Goal: Task Accomplishment & Management: Manage account settings

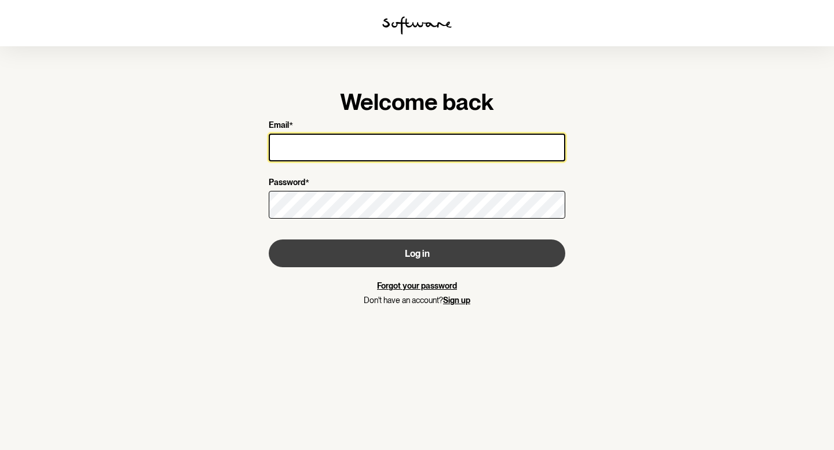
type input "[EMAIL_ADDRESS][DOMAIN_NAME]"
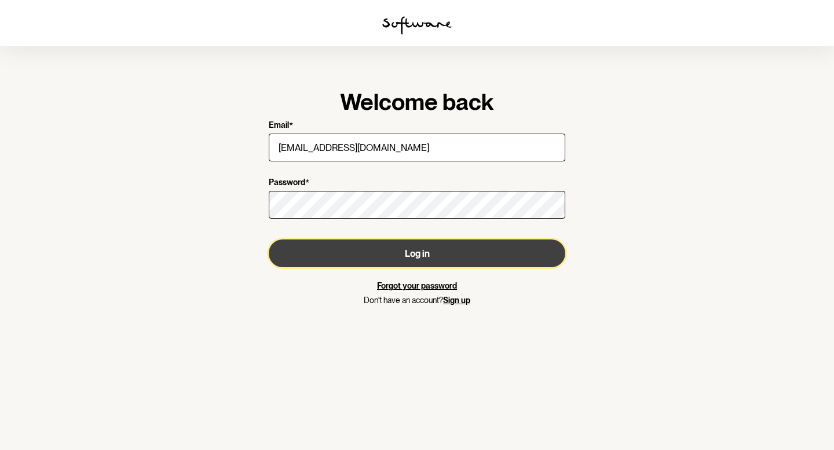
click at [439, 265] on button "Log in" at bounding box center [417, 254] width 296 height 28
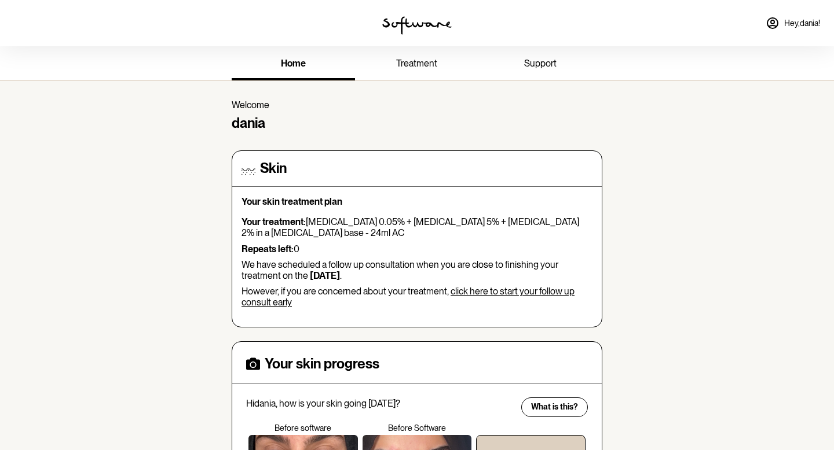
click at [422, 63] on span "treatment" at bounding box center [416, 63] width 41 height 11
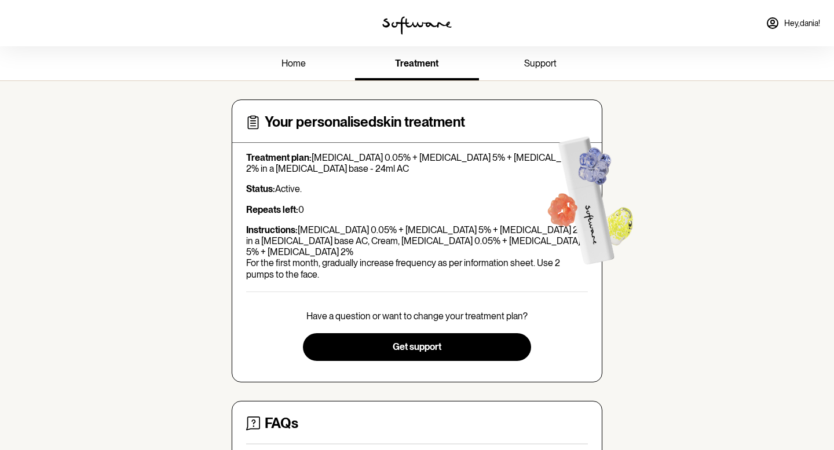
click at [548, 86] on section "Your personalised skin treatment Treatment plan: [MEDICAL_DATA] 0.05% + [MEDICA…" at bounding box center [416, 370] width 389 height 578
click at [542, 71] on link "support" at bounding box center [540, 65] width 123 height 32
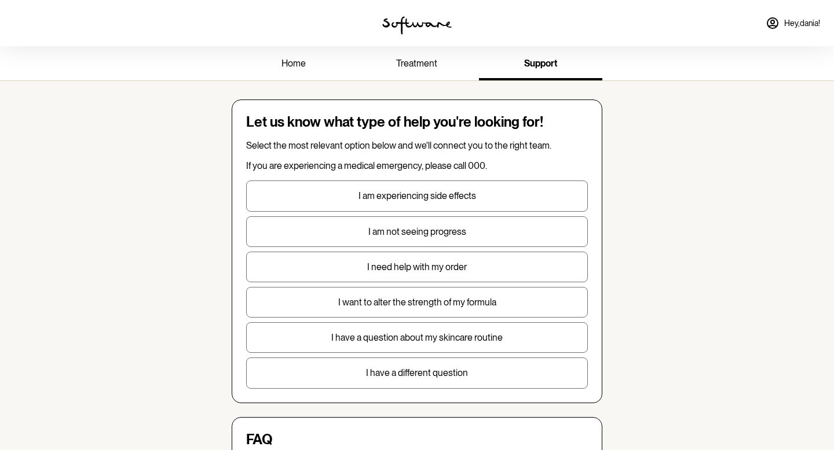
click at [281, 64] on span "home" at bounding box center [293, 63] width 24 height 11
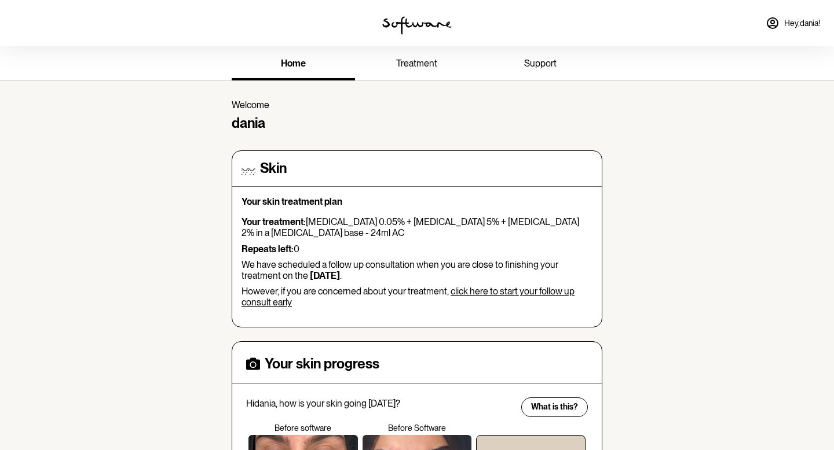
click at [801, 23] on span "Hey, [PERSON_NAME] !" at bounding box center [802, 24] width 36 height 10
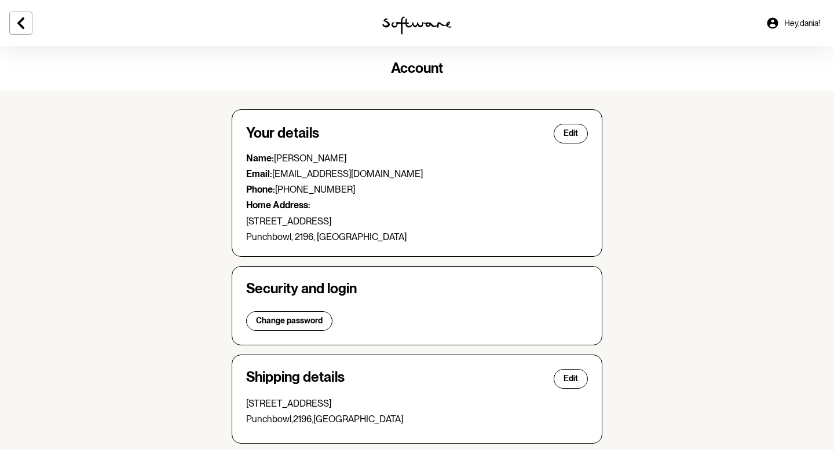
click at [791, 28] on link "Hey, [PERSON_NAME] !" at bounding box center [792, 23] width 68 height 28
click at [777, 23] on link "Hey, [PERSON_NAME] !" at bounding box center [792, 23] width 68 height 28
click at [10, 24] on button at bounding box center [20, 23] width 23 height 23
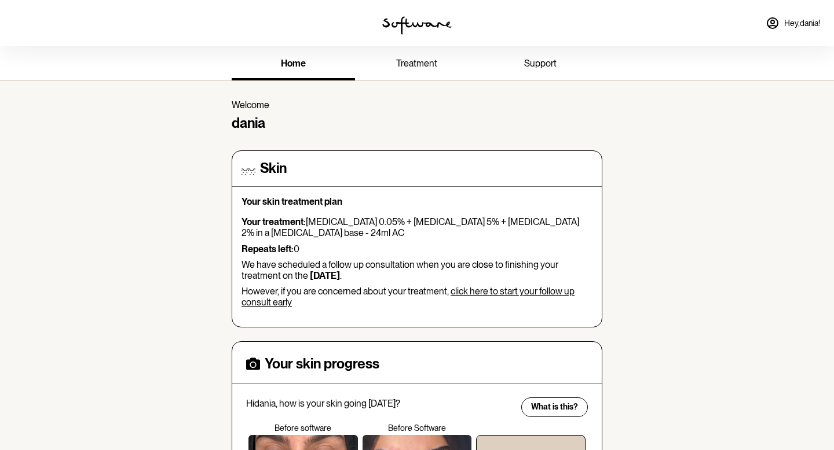
click at [479, 294] on link "click here to start your follow up consult early" at bounding box center [407, 297] width 333 height 22
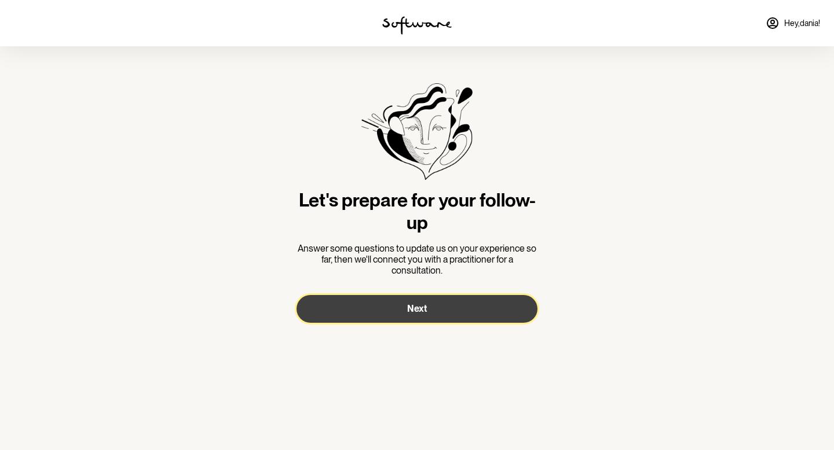
click at [413, 304] on span "Next" at bounding box center [417, 308] width 20 height 11
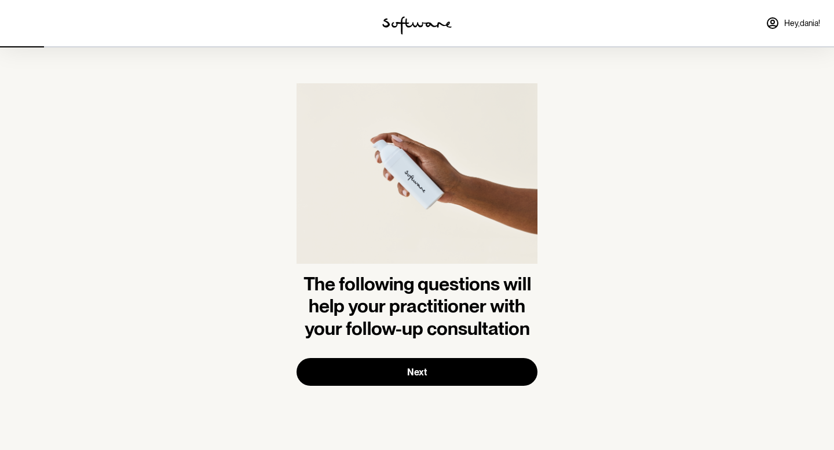
click at [402, 386] on form "The following questions will help your practitioner with your follow-up consult…" at bounding box center [416, 234] width 241 height 303
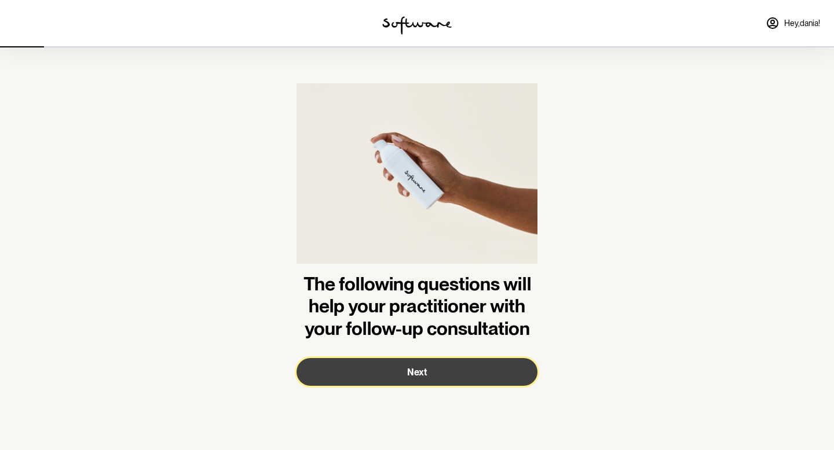
click at [402, 362] on button "Next" at bounding box center [416, 372] width 241 height 28
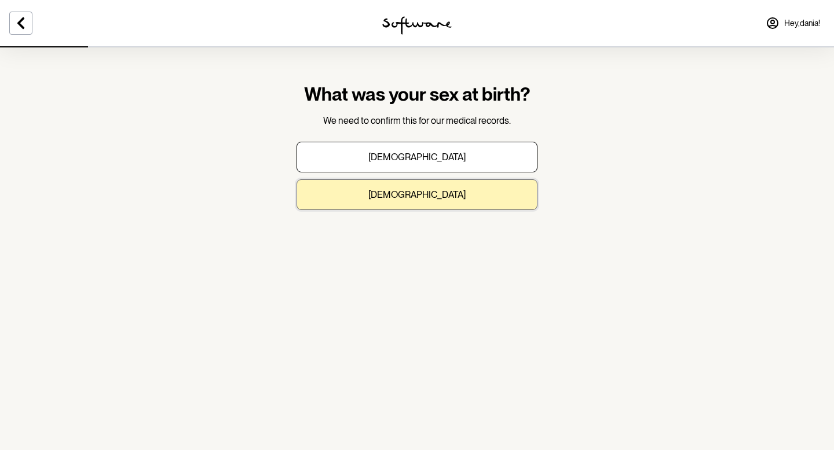
click at [412, 205] on button "[DEMOGRAPHIC_DATA]" at bounding box center [416, 194] width 241 height 31
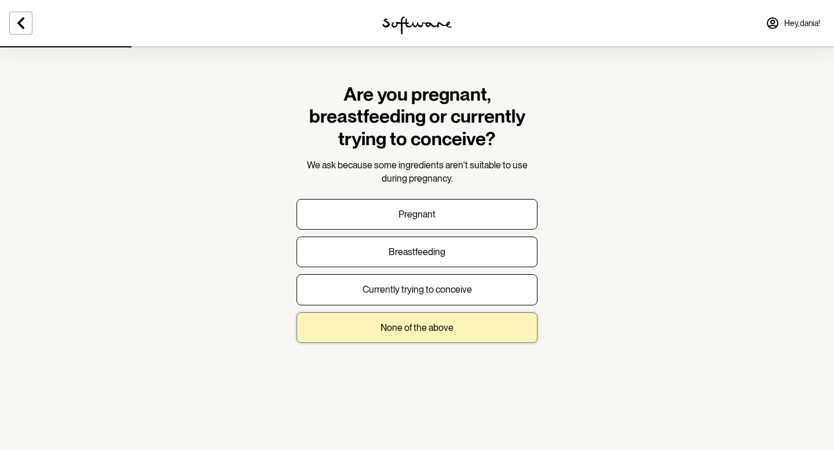
click at [424, 317] on button "None of the above" at bounding box center [416, 328] width 241 height 31
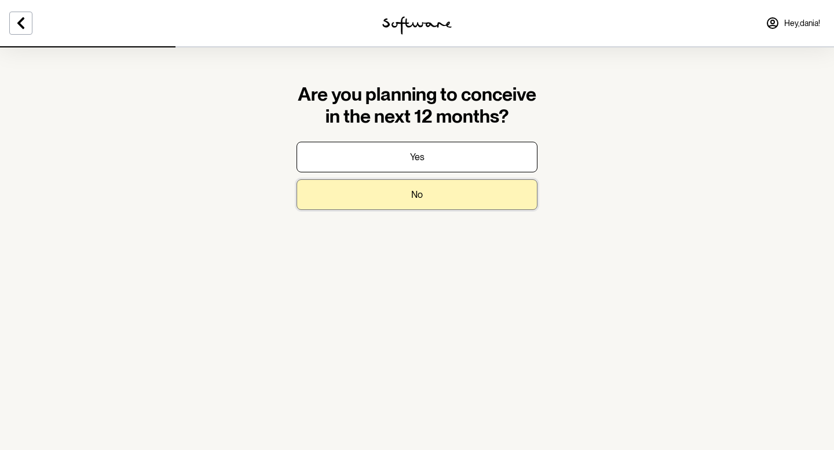
click at [412, 199] on p "No" at bounding box center [417, 194] width 12 height 11
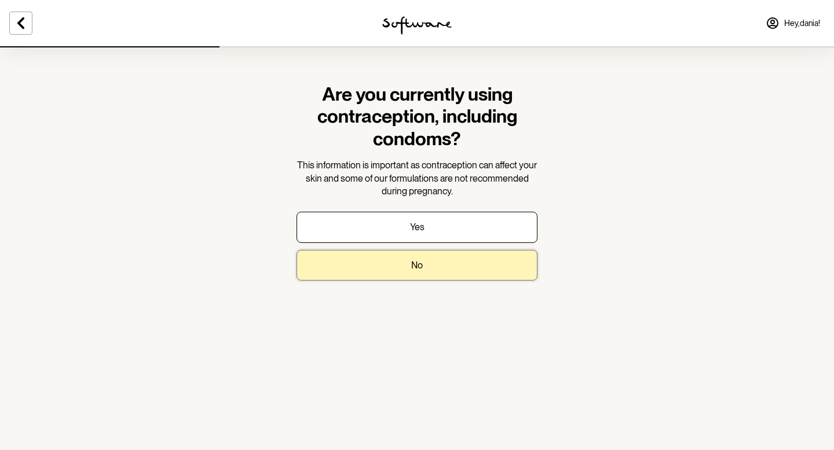
click at [412, 263] on p "No" at bounding box center [417, 265] width 12 height 11
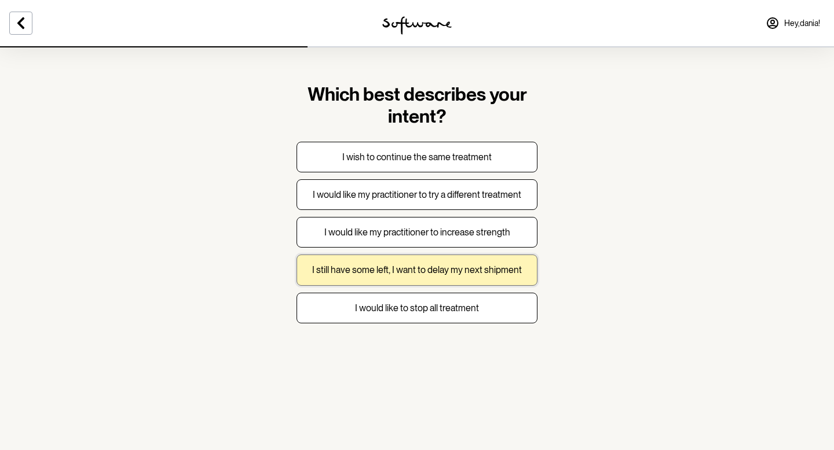
click at [423, 270] on p "I still have some left, I want to delay my next shipment" at bounding box center [417, 270] width 210 height 11
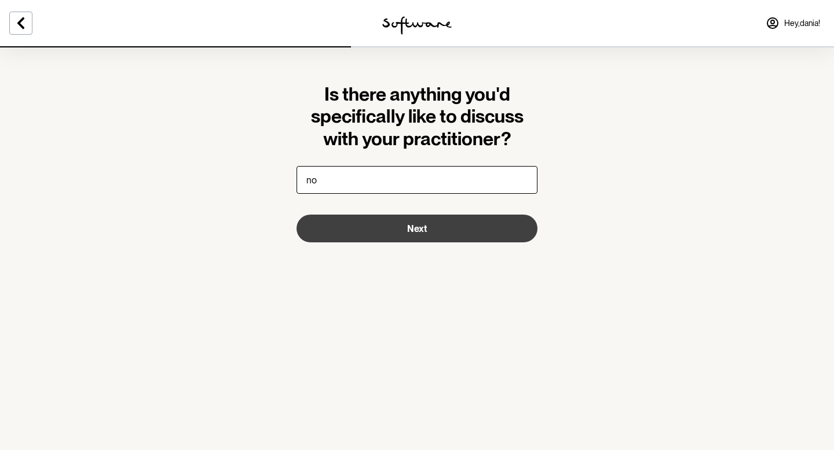
type input "no"
click at [445, 227] on button "Next" at bounding box center [416, 229] width 241 height 28
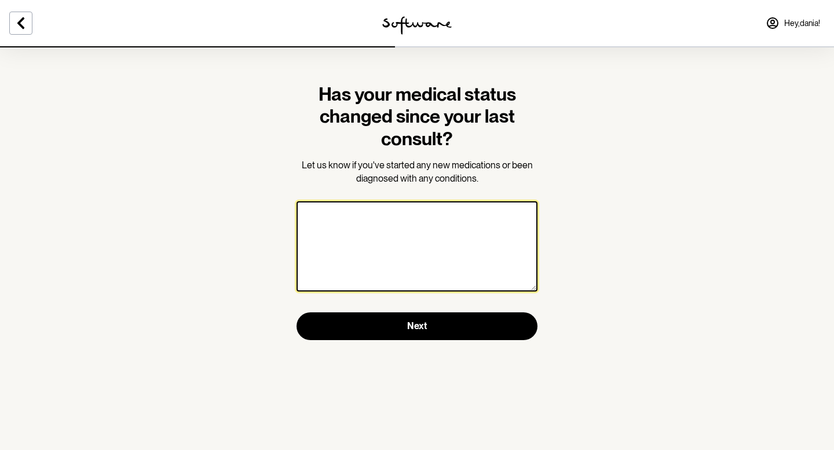
click at [445, 227] on textarea at bounding box center [416, 246] width 241 height 90
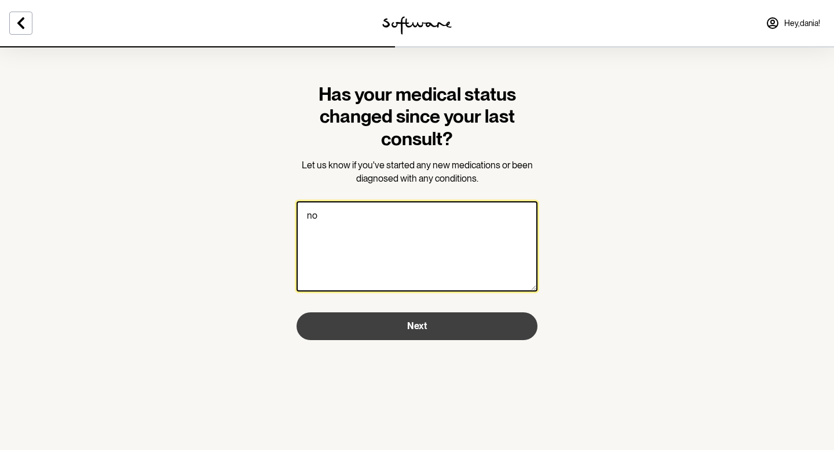
type textarea "no"
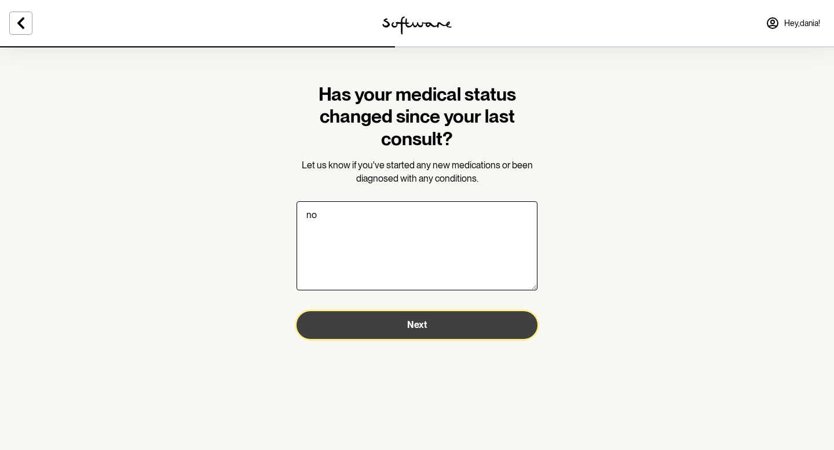
click at [484, 328] on button "Next" at bounding box center [416, 325] width 241 height 28
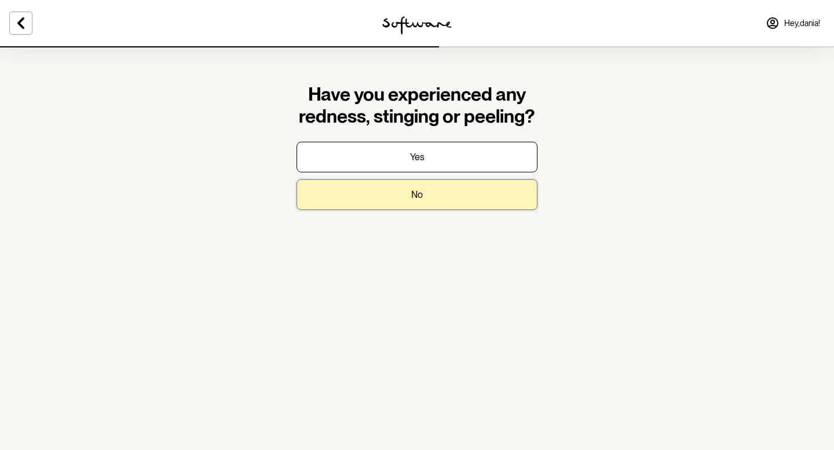
click at [438, 195] on button "No" at bounding box center [416, 194] width 241 height 31
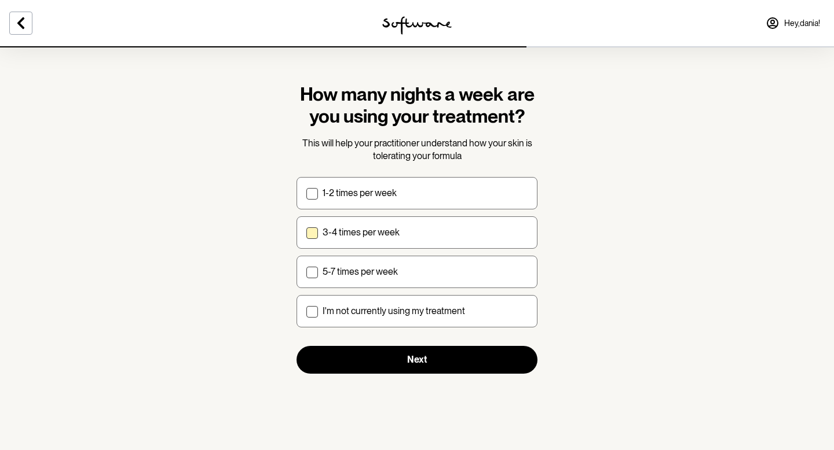
click at [413, 227] on div "3-4 times per week" at bounding box center [424, 232] width 205 height 11
click at [306, 232] on input "3-4 times per week" at bounding box center [306, 232] width 1 height 1
checkbox input "true"
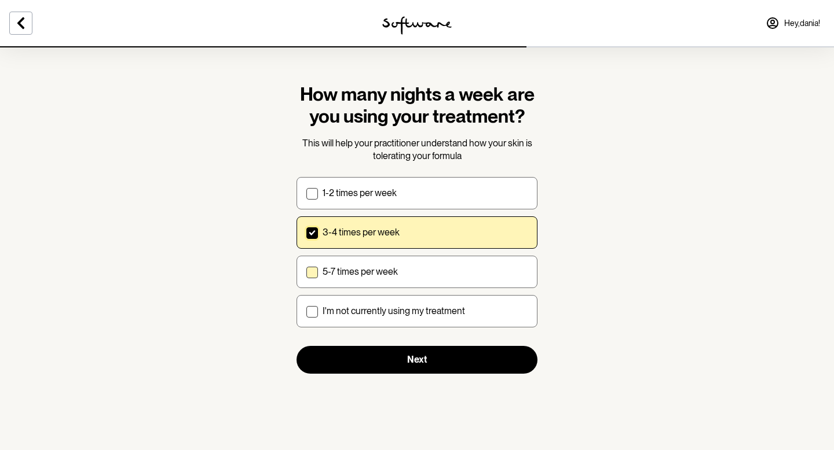
click at [404, 274] on div "5-7 times per week" at bounding box center [424, 271] width 205 height 11
click at [306, 272] on input "5-7 times per week" at bounding box center [306, 271] width 1 height 1
checkbox input "true"
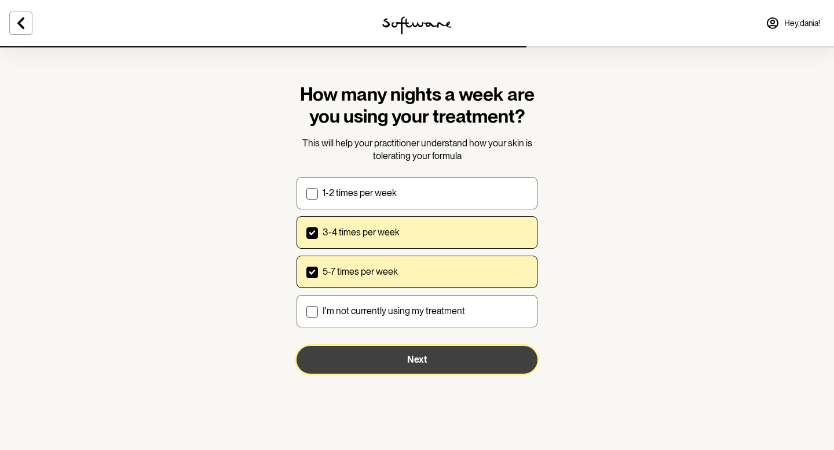
click at [433, 364] on button "Next" at bounding box center [416, 360] width 241 height 28
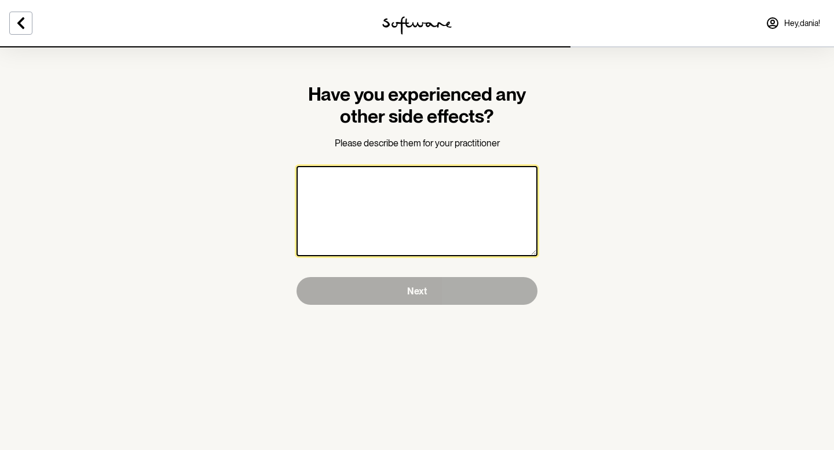
click at [452, 207] on textarea at bounding box center [416, 211] width 241 height 90
type textarea "m"
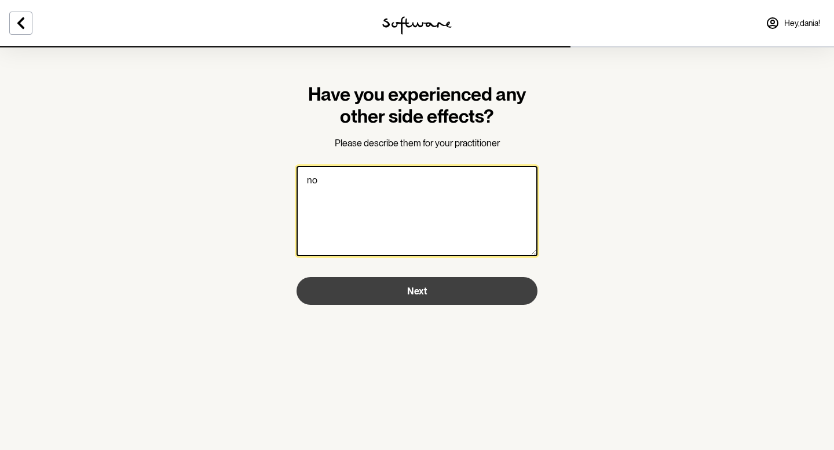
type textarea "no"
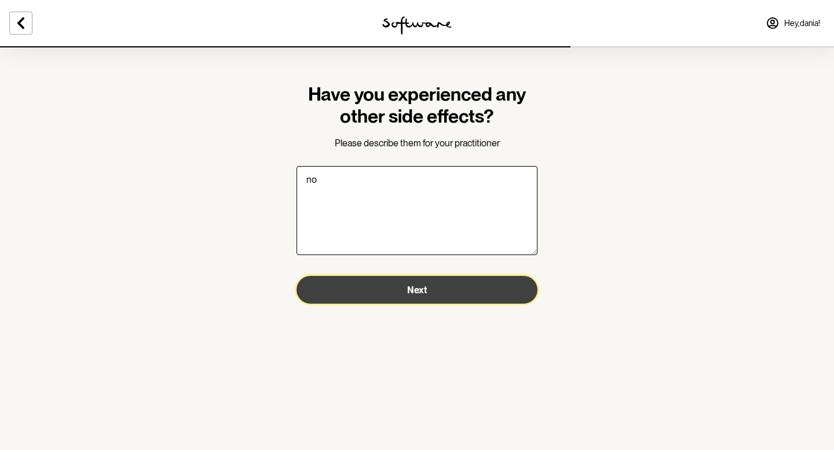
click at [498, 290] on button "Next" at bounding box center [416, 290] width 241 height 28
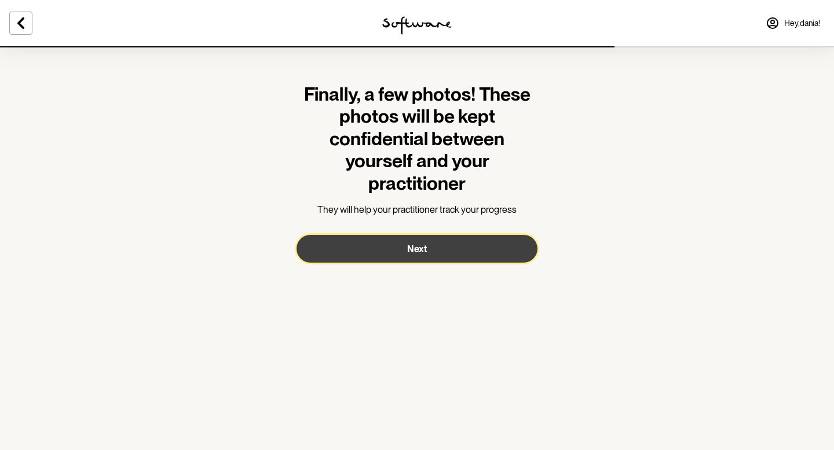
click at [467, 258] on button "Next" at bounding box center [416, 249] width 241 height 28
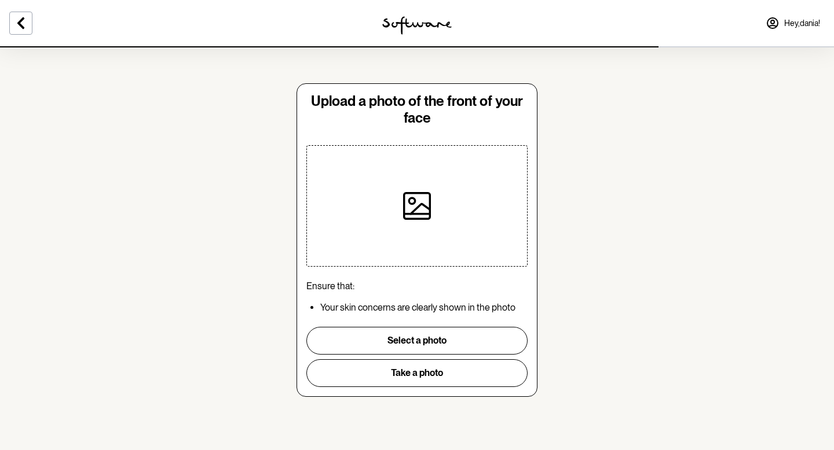
click at [416, 223] on div at bounding box center [417, 206] width 120 height 120
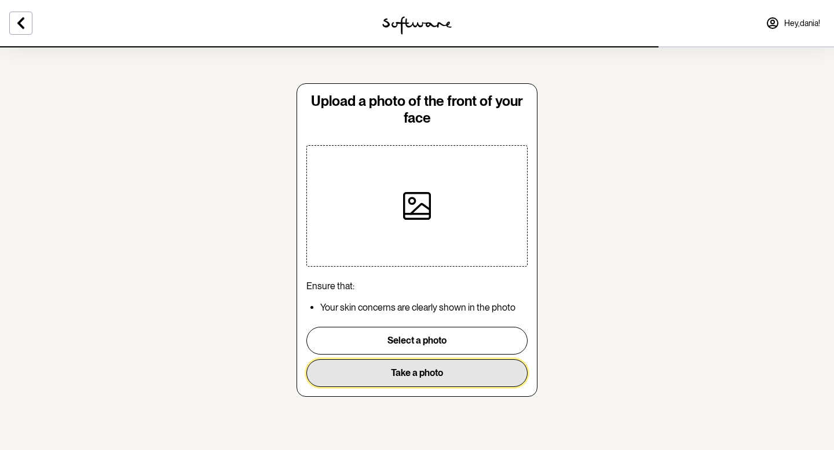
click at [450, 369] on button "Take a photo" at bounding box center [416, 373] width 221 height 28
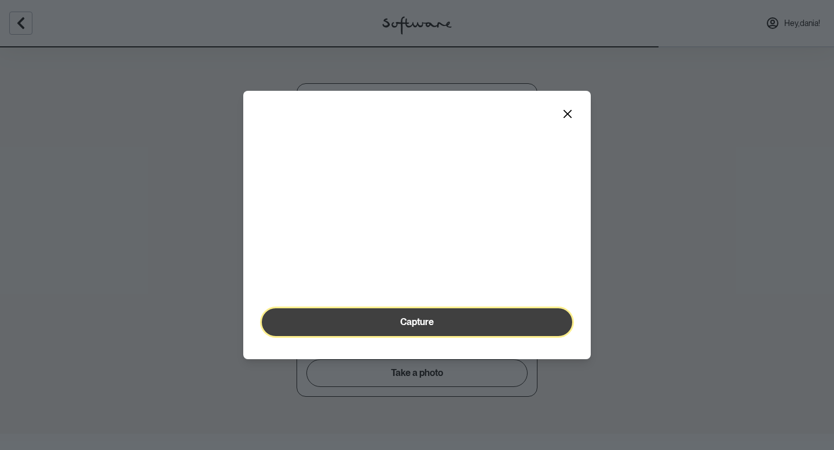
click at [446, 336] on button "Capture" at bounding box center [417, 323] width 310 height 28
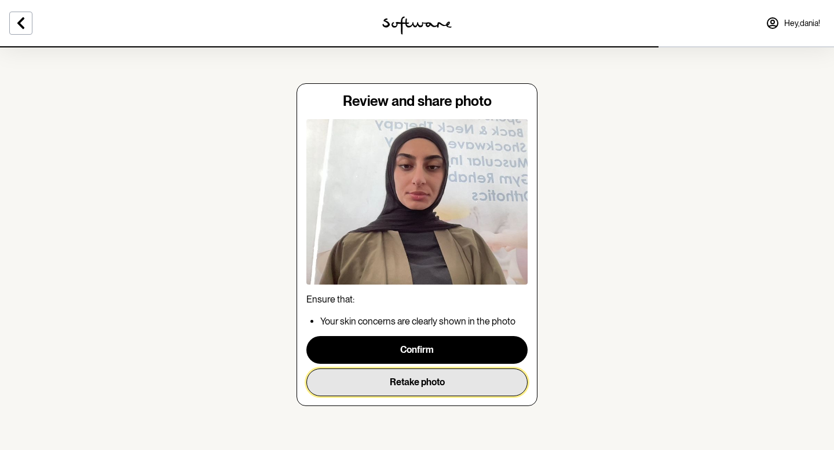
click at [432, 381] on button "Retake photo" at bounding box center [416, 383] width 221 height 28
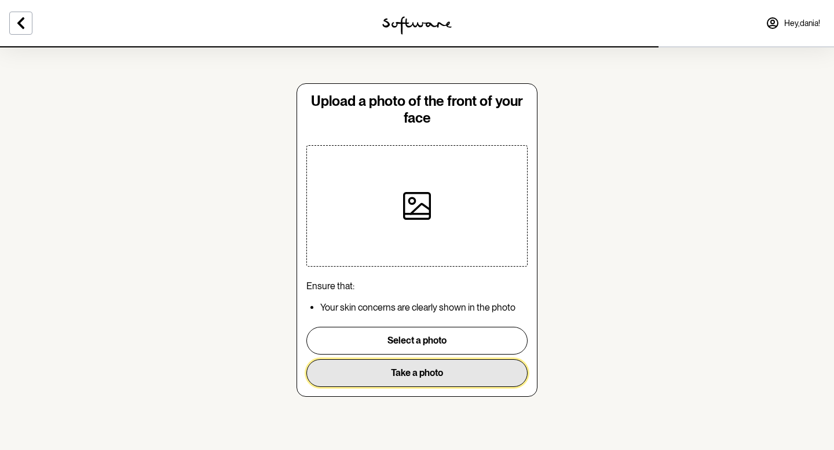
click at [429, 369] on button "Take a photo" at bounding box center [416, 373] width 221 height 28
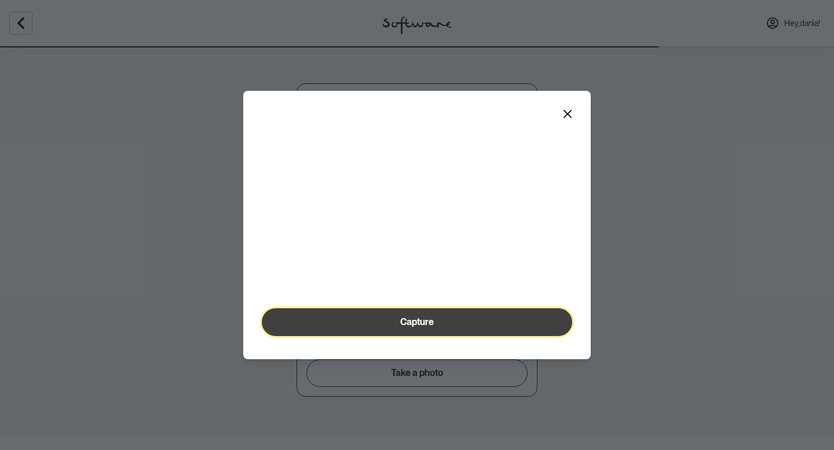
click at [419, 328] on span "Capture" at bounding box center [417, 322] width 34 height 11
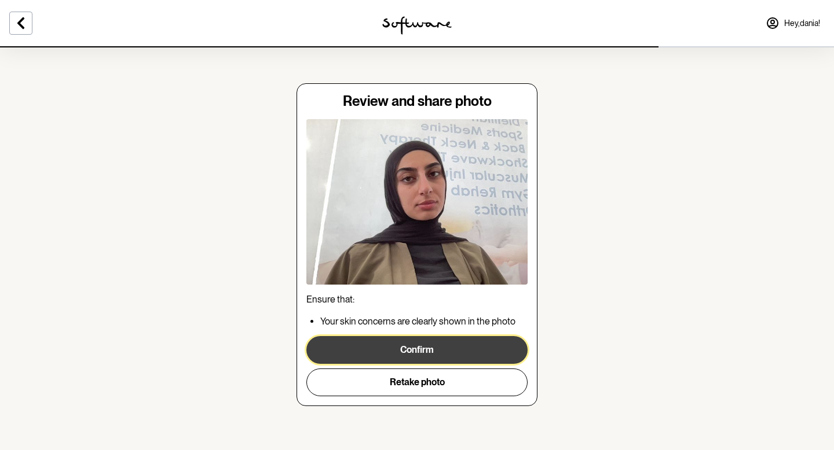
click at [424, 355] on button "Confirm" at bounding box center [416, 350] width 221 height 28
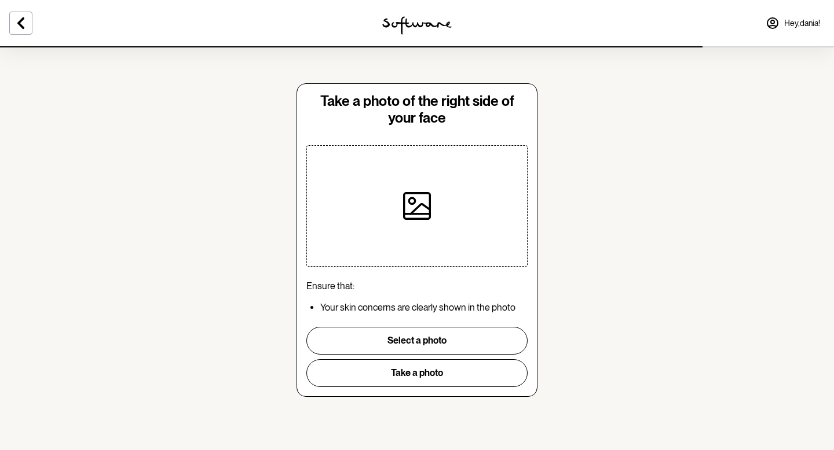
click at [428, 254] on div at bounding box center [417, 206] width 120 height 120
click at [23, 25] on icon at bounding box center [21, 23] width 14 height 14
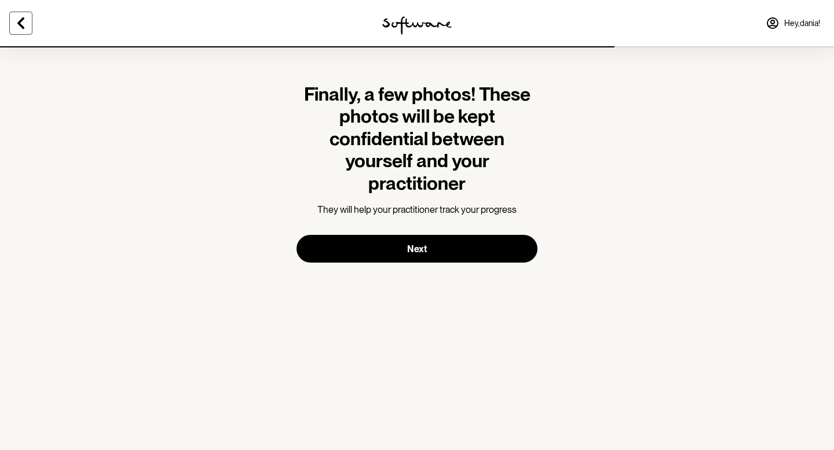
click at [23, 25] on icon at bounding box center [21, 23] width 14 height 14
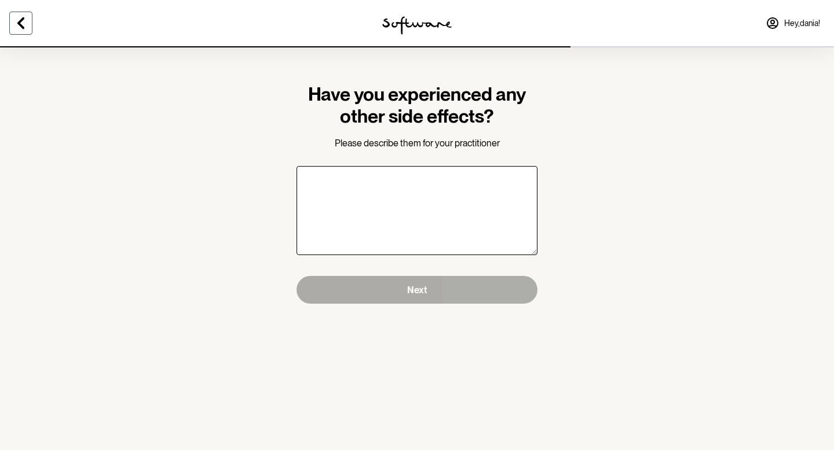
click at [23, 25] on icon at bounding box center [21, 23] width 14 height 14
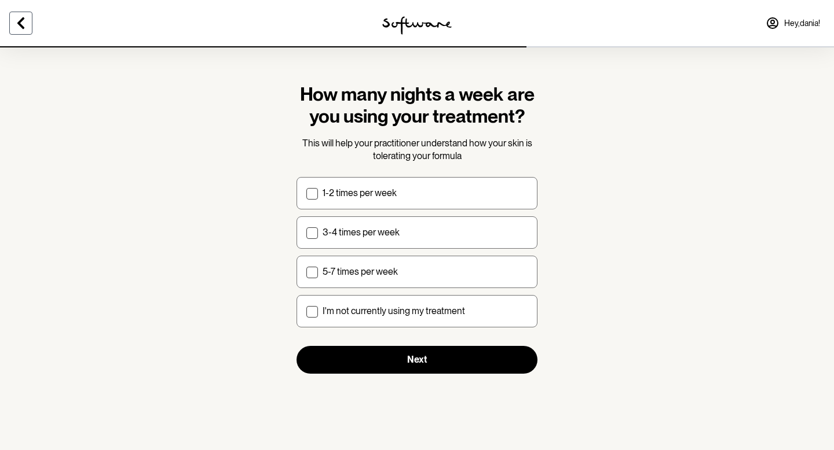
click at [23, 25] on icon at bounding box center [21, 23] width 14 height 14
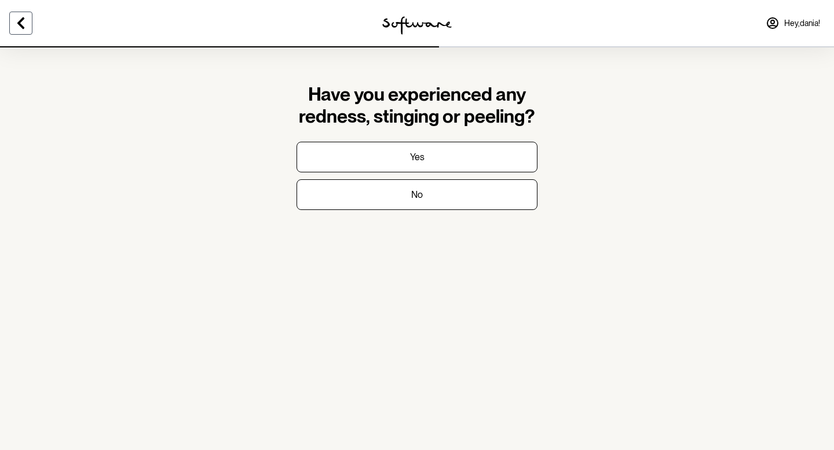
click at [23, 25] on icon at bounding box center [21, 23] width 14 height 14
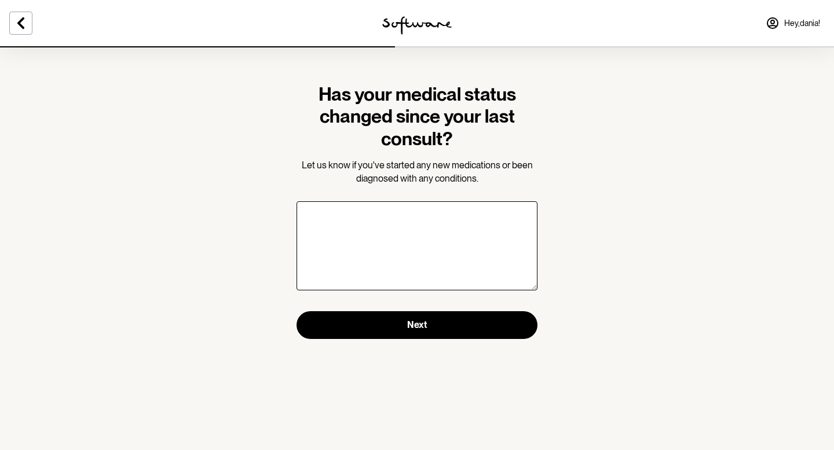
drag, startPoint x: 23, startPoint y: 25, endPoint x: 649, endPoint y: 123, distance: 633.4
click at [649, 0] on div "Has your medical status changed since your last consult? Let us know if you've …" at bounding box center [417, 0] width 834 height 0
click at [798, 9] on div "Hey, [PERSON_NAME] !" at bounding box center [695, 23] width 278 height 46
click at [786, 26] on span "Hey, [PERSON_NAME] !" at bounding box center [802, 24] width 36 height 10
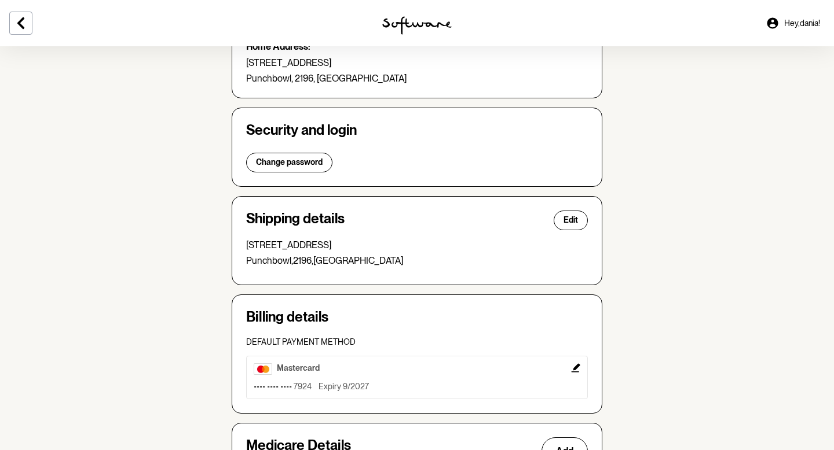
scroll to position [271, 0]
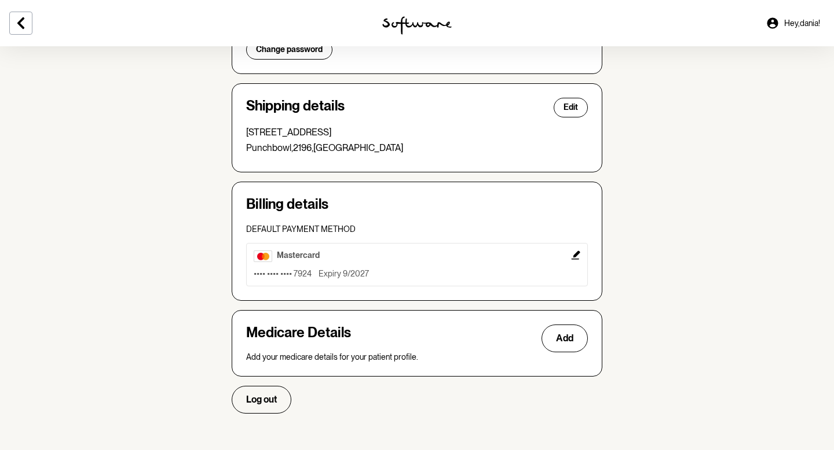
click at [579, 251] on icon "Edit" at bounding box center [575, 255] width 9 height 9
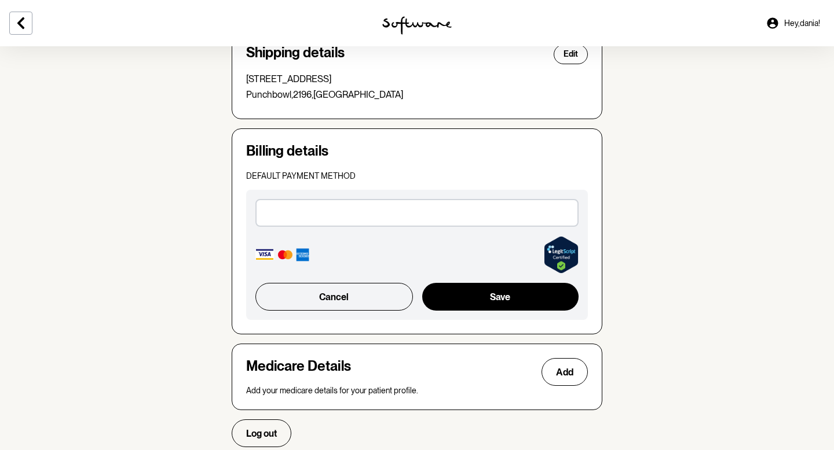
scroll to position [359, 0]
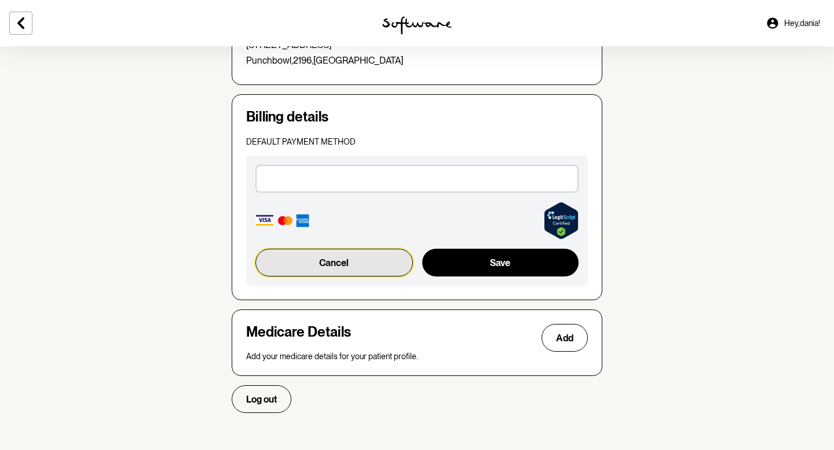
click at [343, 266] on button "Cancel" at bounding box center [333, 263] width 157 height 28
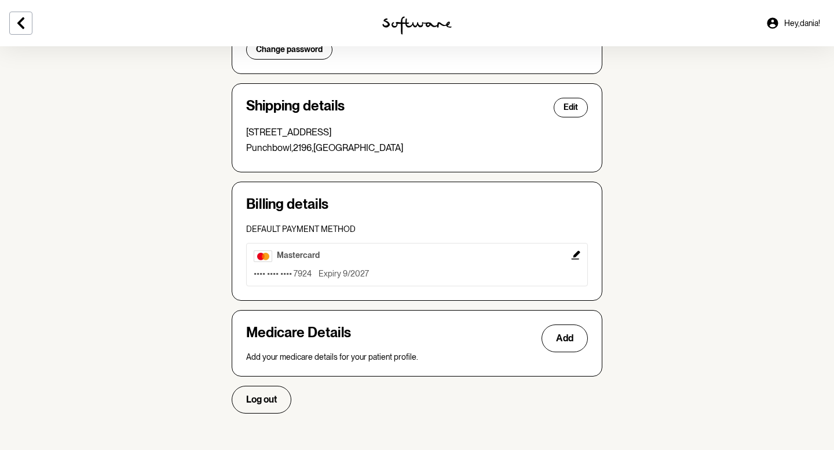
click at [346, 262] on button "mastercard •••• •••• •••• 7924 Expiry 9/2027" at bounding box center [417, 264] width 342 height 43
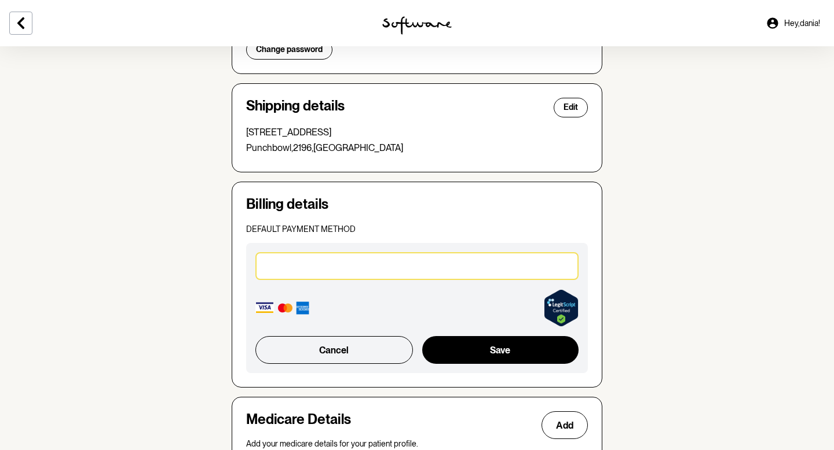
click at [347, 236] on div "Default payment method Cancel Save" at bounding box center [417, 297] width 342 height 151
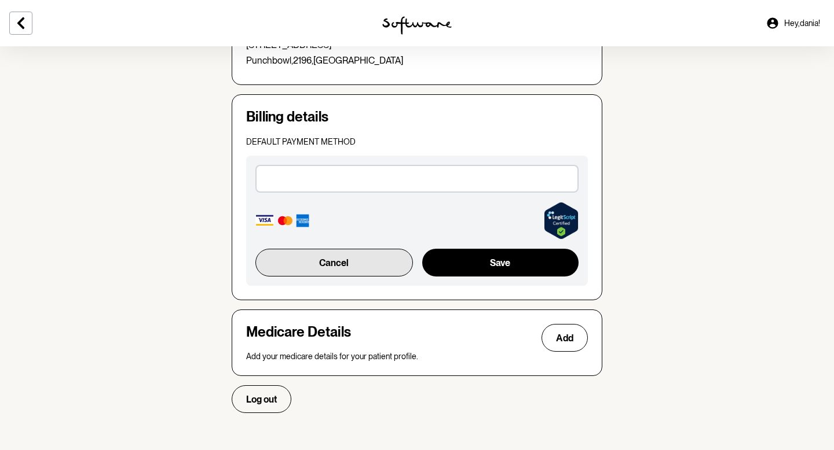
scroll to position [0, 0]
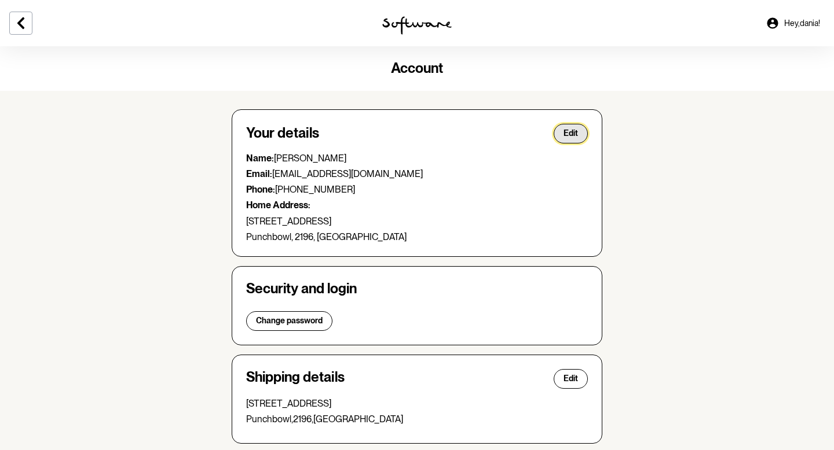
click at [582, 126] on button "Edit" at bounding box center [570, 134] width 34 height 20
select select "[GEOGRAPHIC_DATA]"
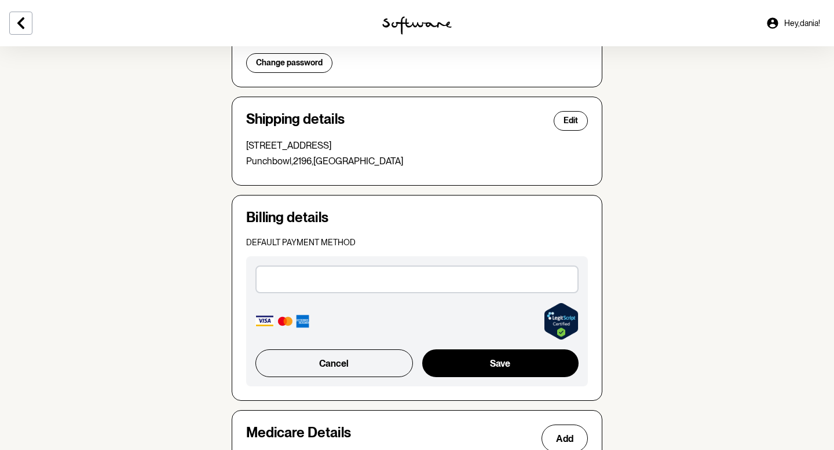
scroll to position [634, 0]
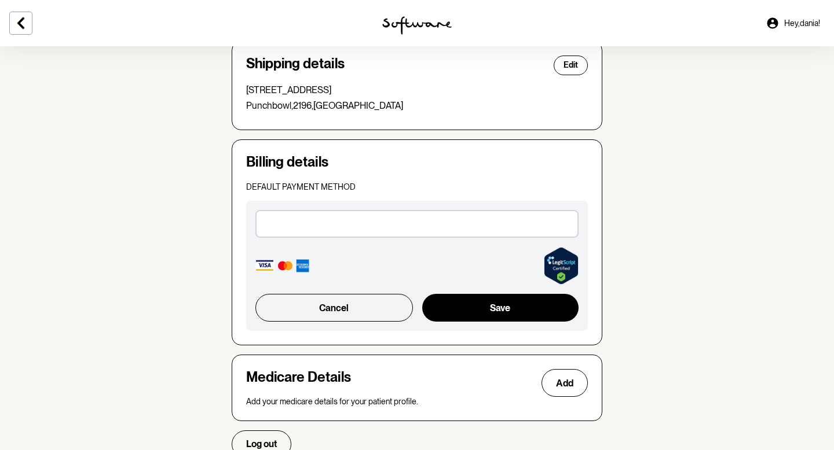
click at [442, 235] on div at bounding box center [416, 224] width 323 height 28
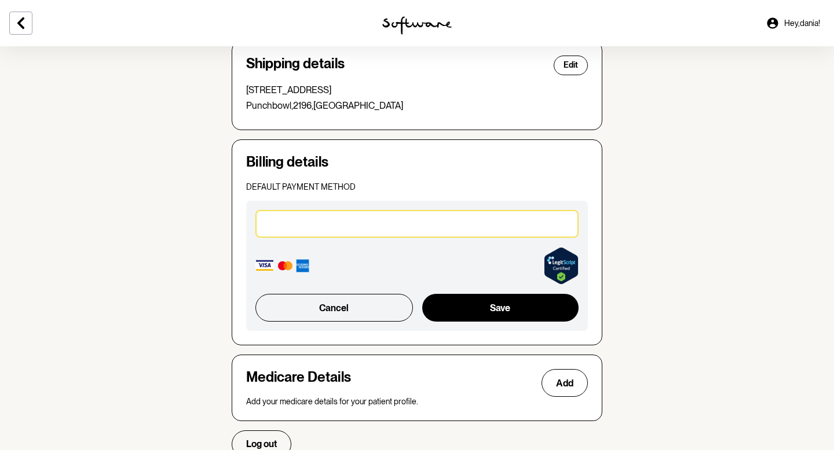
click at [442, 218] on iframe at bounding box center [416, 224] width 307 height 12
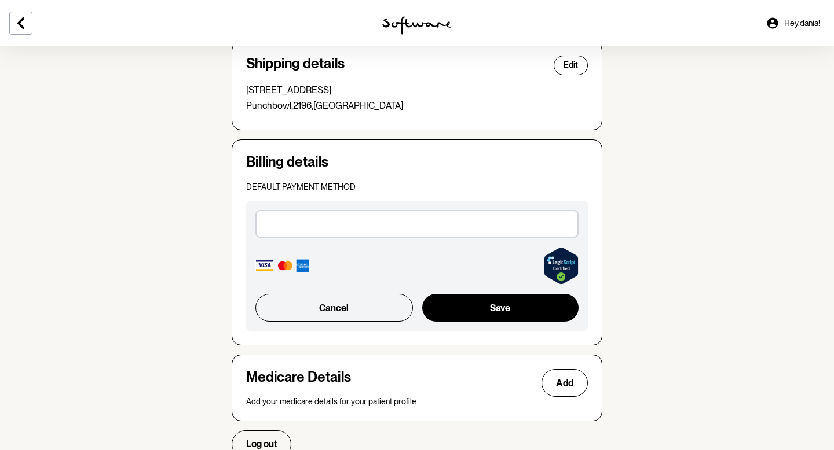
click at [448, 192] on div "Default payment method" at bounding box center [417, 187] width 342 height 14
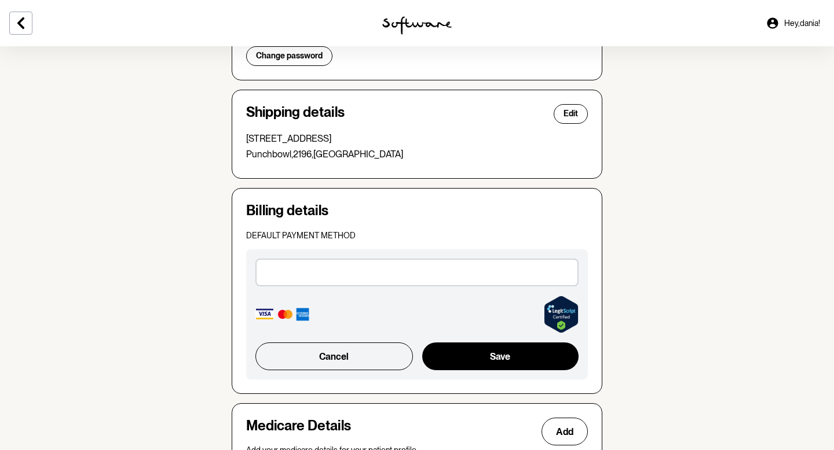
scroll to position [636, 0]
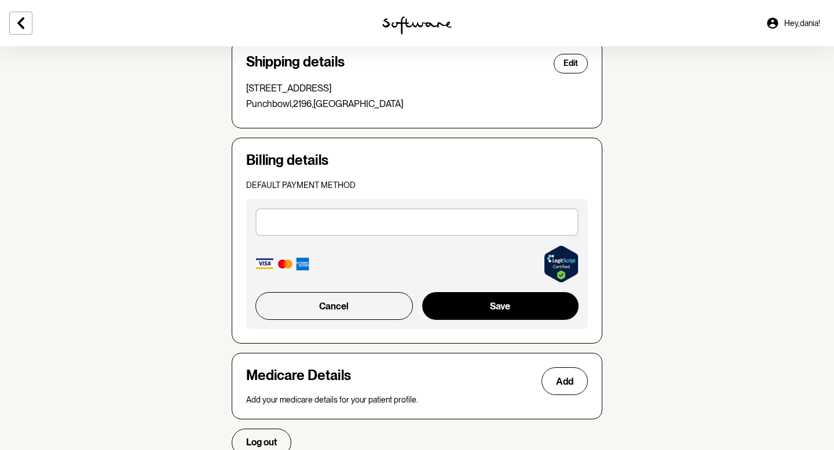
click at [801, 25] on span "Hey, [PERSON_NAME] !" at bounding box center [802, 24] width 36 height 10
click at [784, 25] on span "Hey, [PERSON_NAME] !" at bounding box center [802, 24] width 36 height 10
click at [766, 24] on icon at bounding box center [771, 22] width 11 height 11
click at [810, 24] on span "Hey, [PERSON_NAME] !" at bounding box center [802, 24] width 36 height 10
click at [19, 26] on icon at bounding box center [21, 23] width 14 height 14
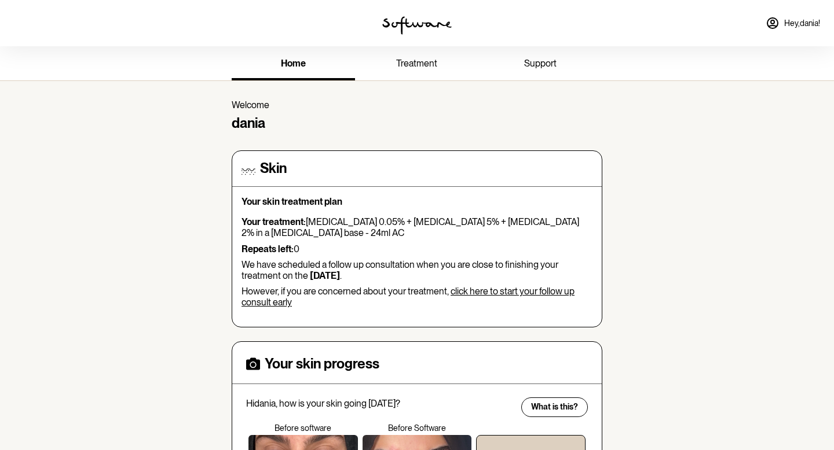
click at [421, 64] on span "treatment" at bounding box center [416, 63] width 41 height 11
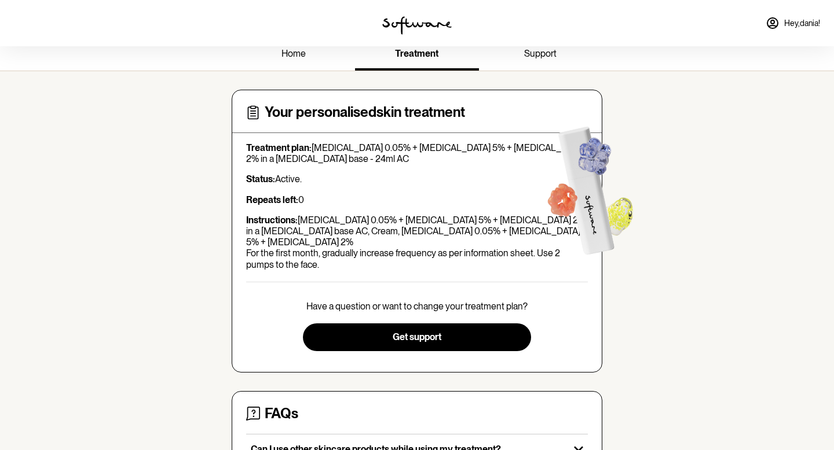
scroll to position [197, 0]
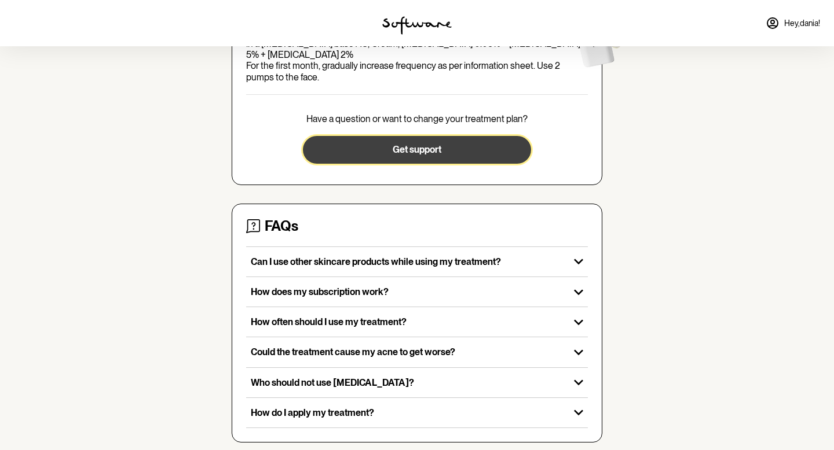
click at [420, 136] on button "Get support" at bounding box center [417, 150] width 228 height 28
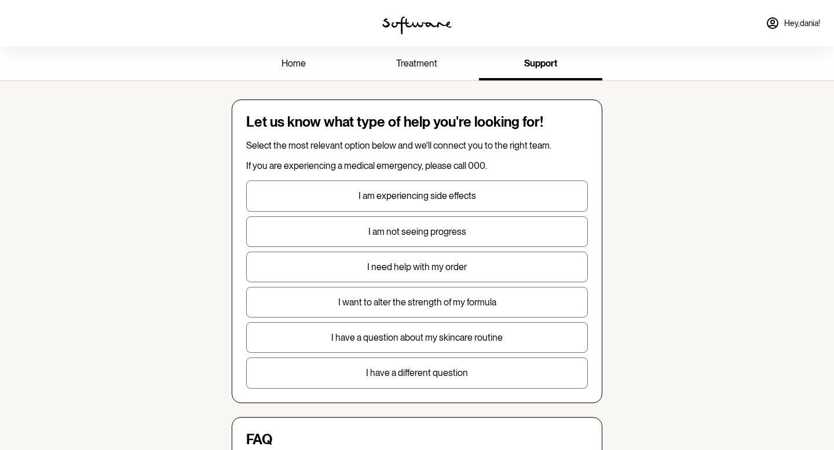
click at [543, 58] on span "support" at bounding box center [540, 63] width 33 height 11
click at [375, 60] on link "treatment" at bounding box center [416, 65] width 123 height 32
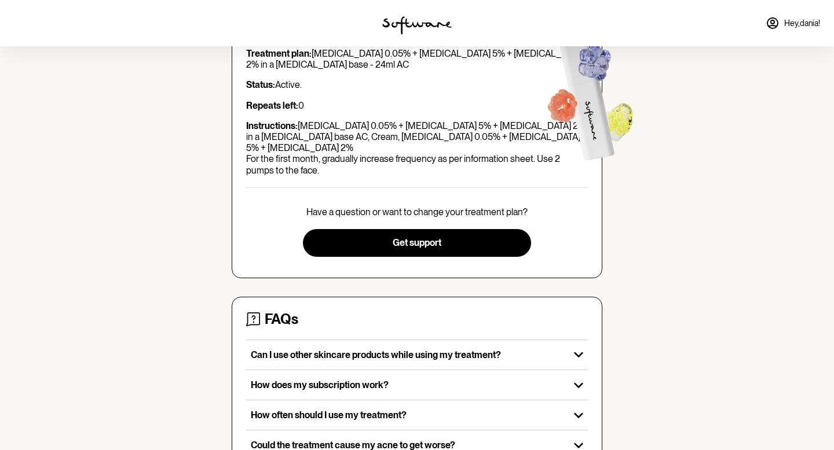
scroll to position [197, 0]
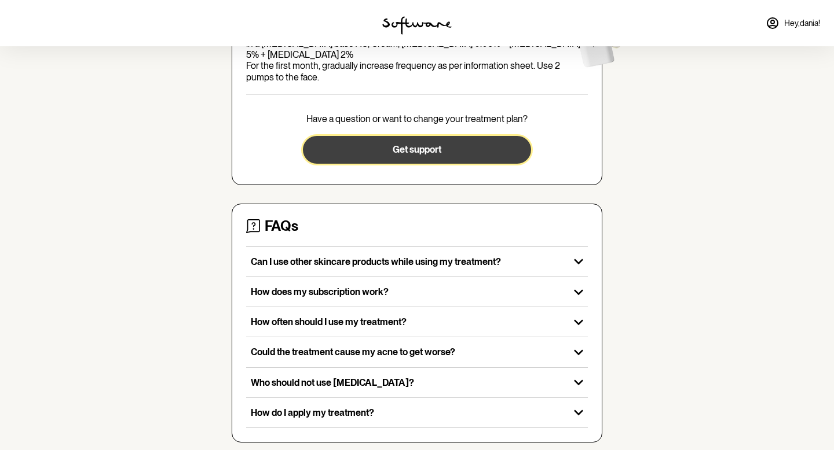
click at [405, 144] on span "Get support" at bounding box center [416, 149] width 49 height 11
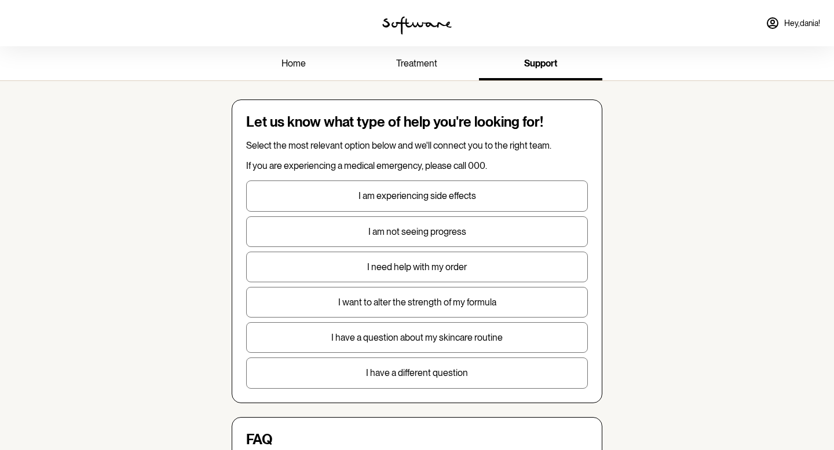
click at [420, 274] on button "I need help with my order" at bounding box center [417, 267] width 342 height 31
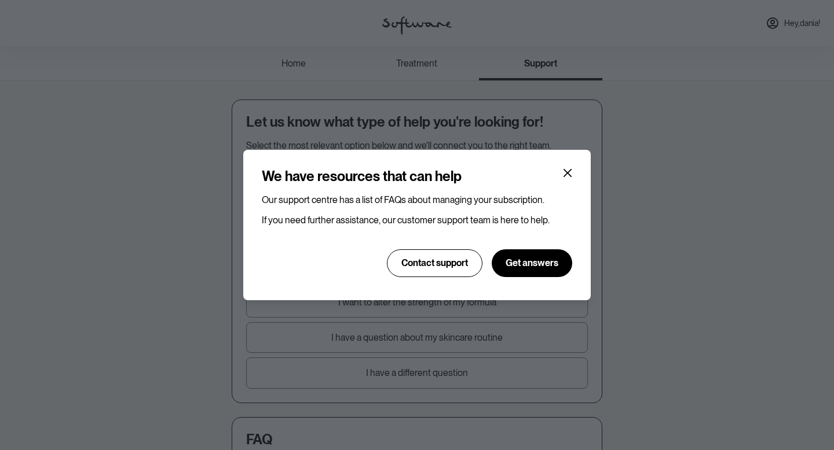
click at [564, 183] on header "We have resources that can help" at bounding box center [417, 176] width 310 height 17
click at [564, 178] on button "Close" at bounding box center [567, 173] width 19 height 19
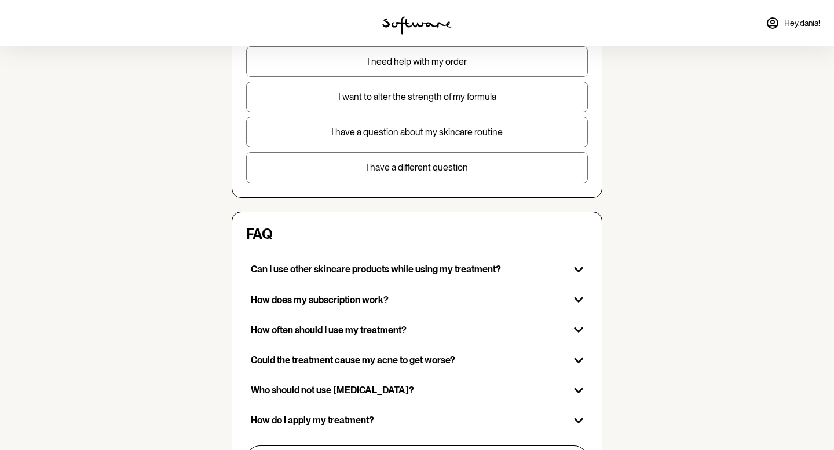
scroll to position [370, 0]
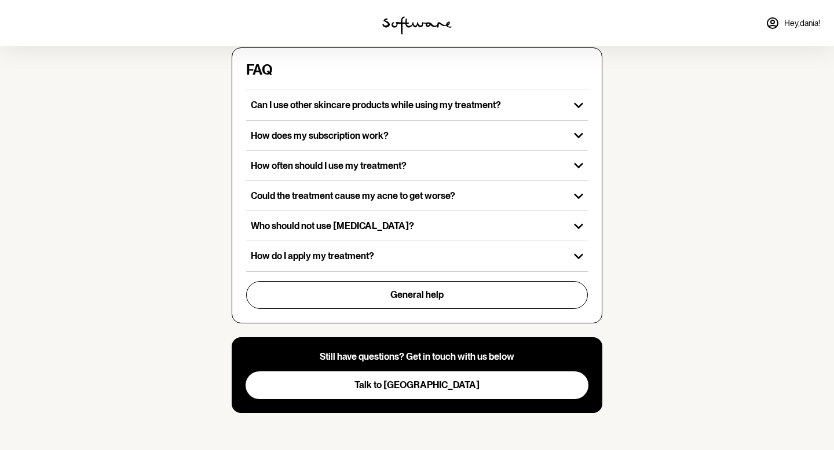
click at [794, 24] on span "Hey, [PERSON_NAME] !" at bounding box center [802, 24] width 36 height 10
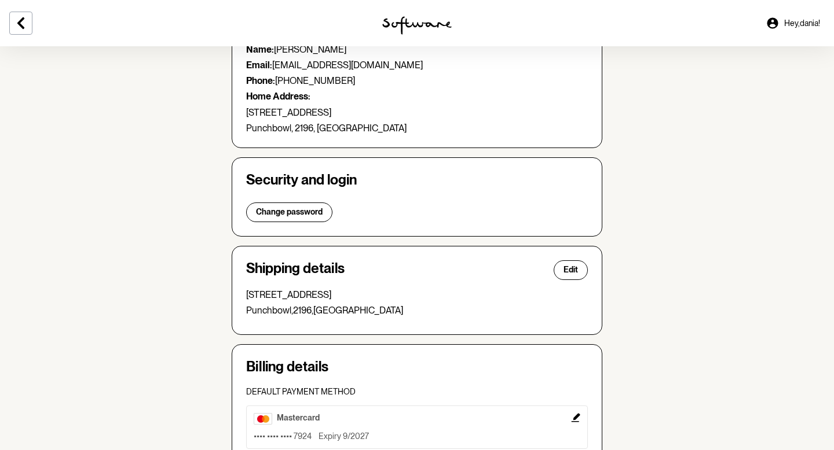
scroll to position [186, 0]
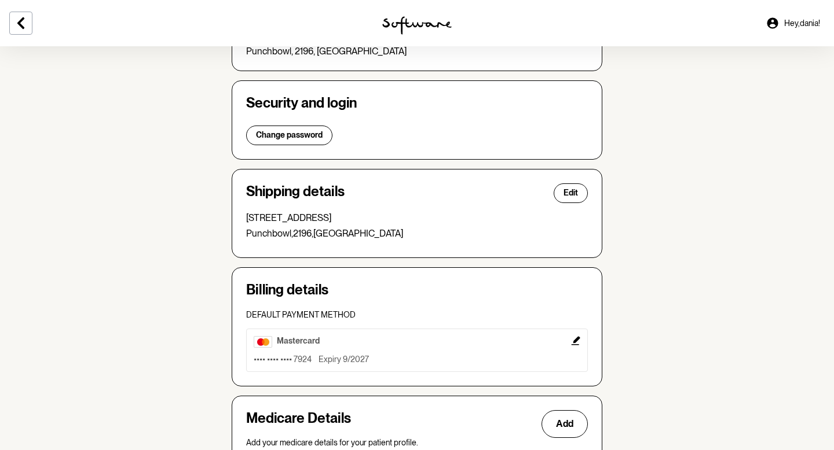
click at [581, 349] on button "mastercard •••• •••• •••• 7924 Expiry 9/2027" at bounding box center [417, 350] width 342 height 43
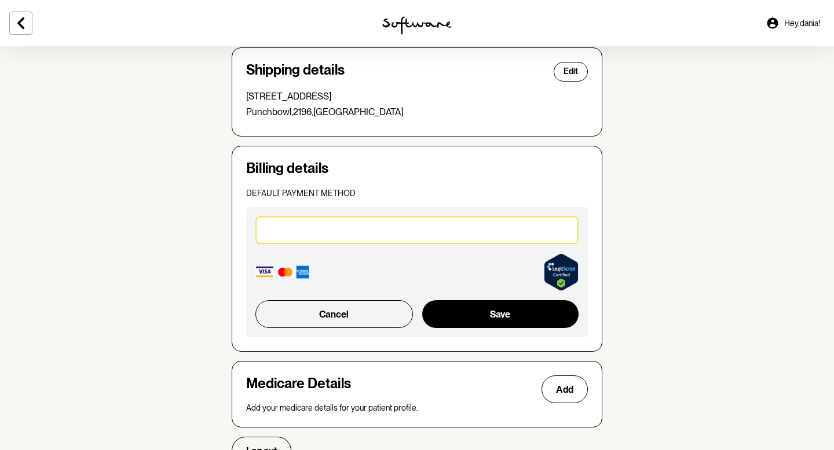
scroll to position [359, 0]
